Goal: Navigation & Orientation: Understand site structure

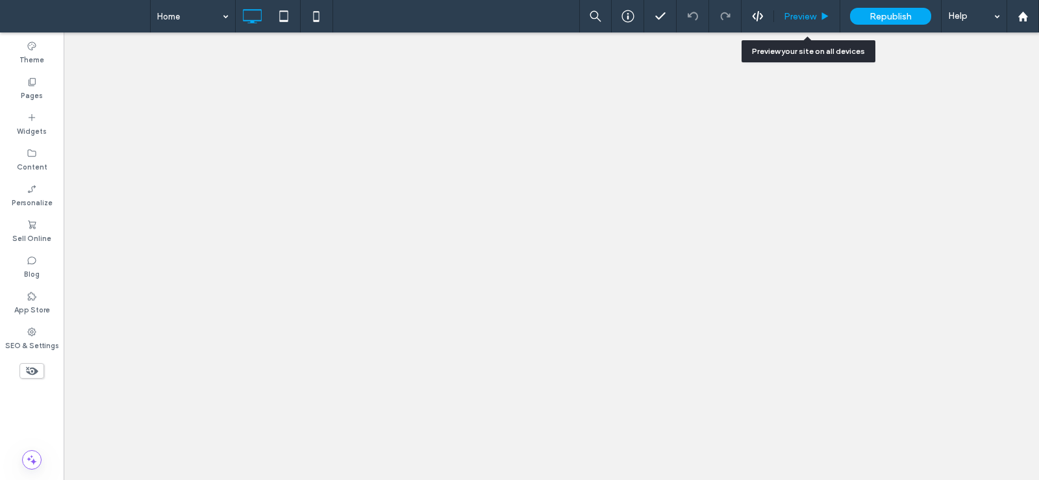
click at [825, 16] on use at bounding box center [825, 15] width 6 height 7
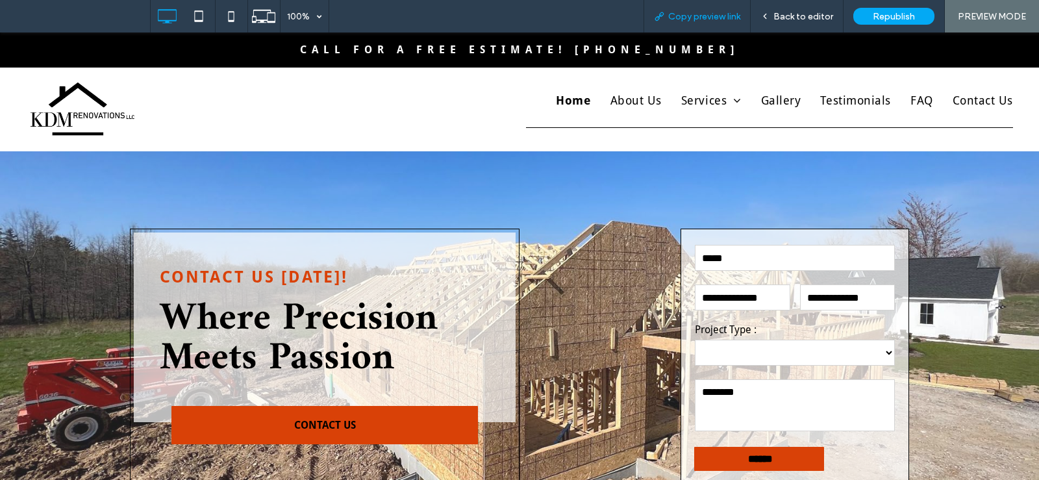
click at [688, 18] on span "Copy preview link" at bounding box center [704, 16] width 72 height 11
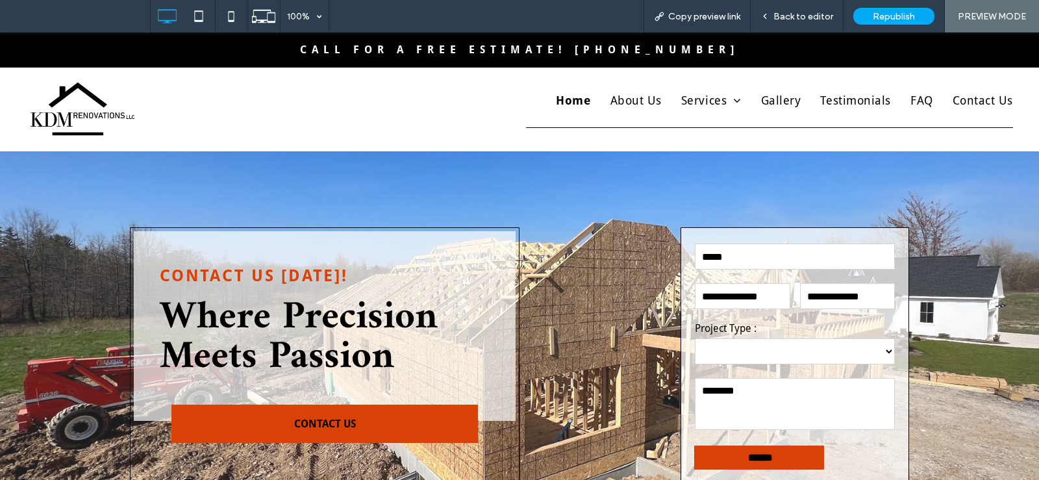
scroll to position [1, 0]
click at [858, 100] on span "Testimonials" at bounding box center [852, 101] width 76 height 18
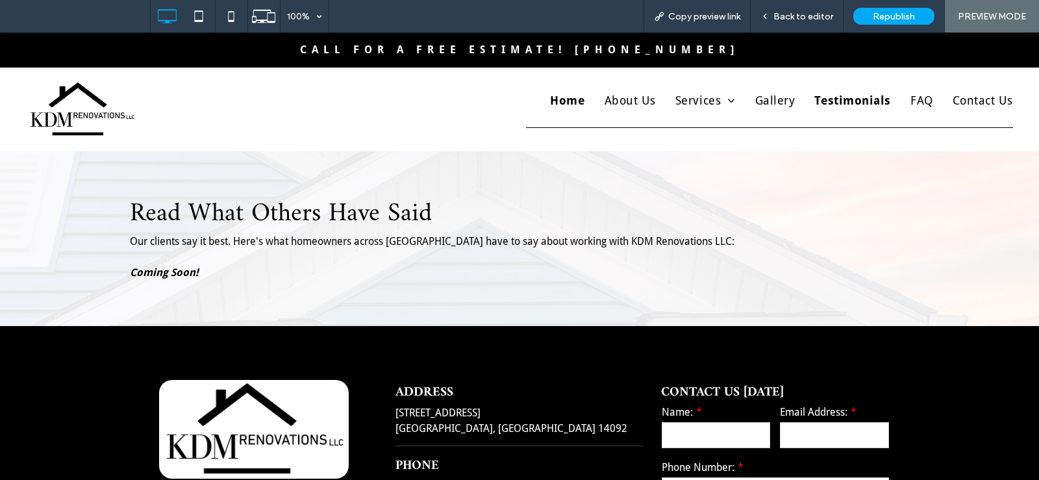
click at [557, 101] on span "Home" at bounding box center [567, 101] width 34 height 18
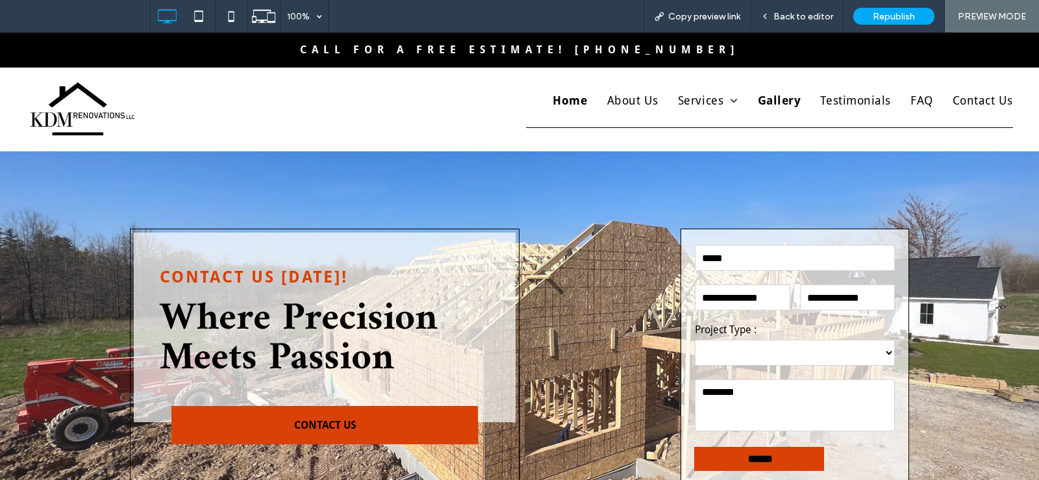
drag, startPoint x: 777, startPoint y: 107, endPoint x: 779, endPoint y: 140, distance: 33.2
click at [777, 107] on span "Gallery" at bounding box center [780, 101] width 44 height 18
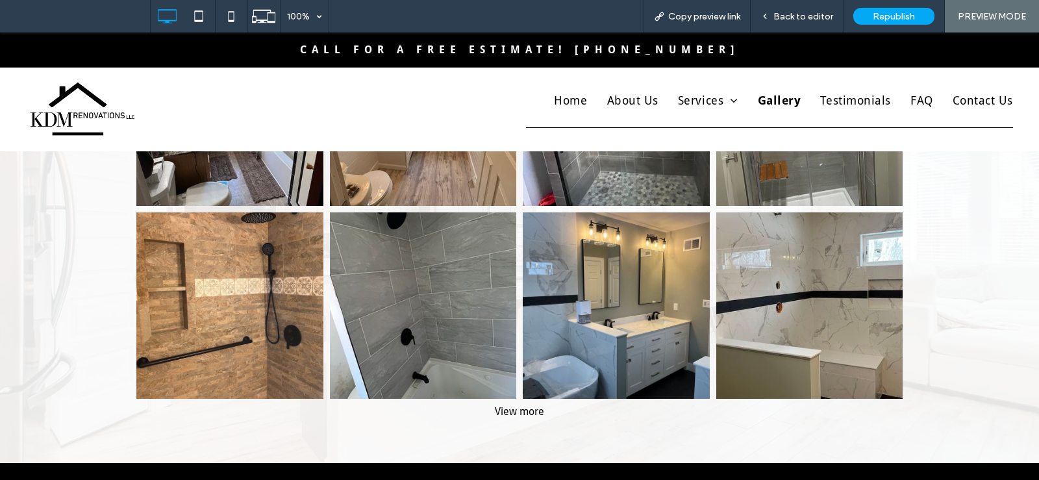
scroll to position [260, 0]
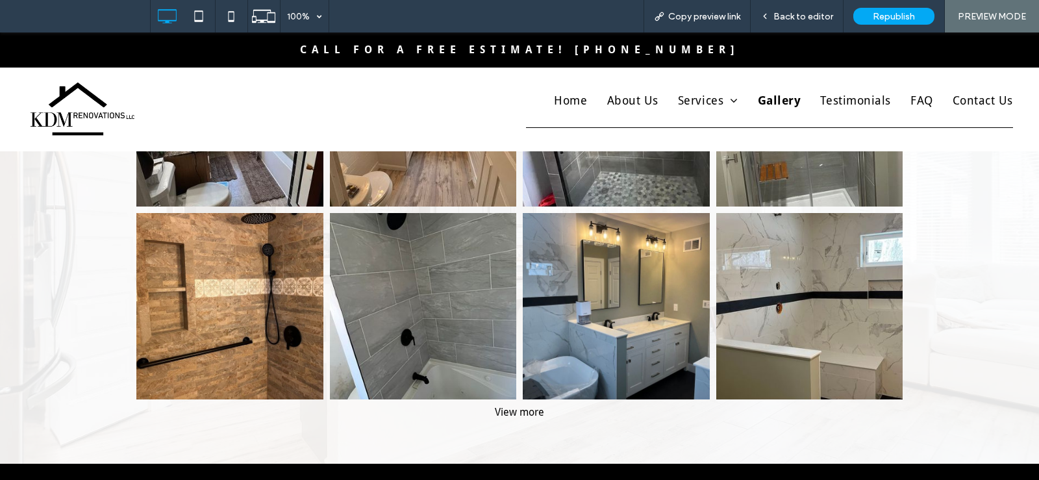
click at [508, 410] on div "View more" at bounding box center [519, 412] width 779 height 12
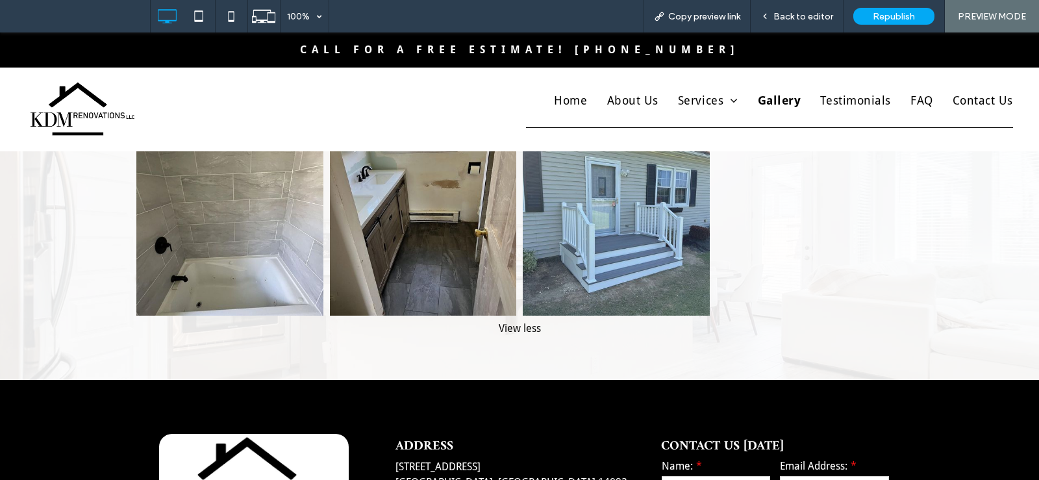
scroll to position [3049, 0]
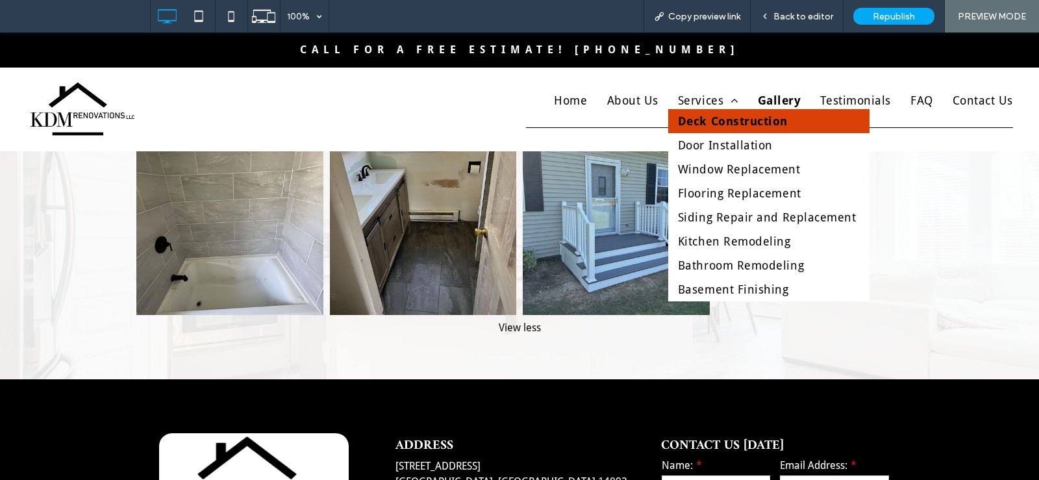
click at [711, 122] on span "Deck Construction" at bounding box center [733, 121] width 110 height 18
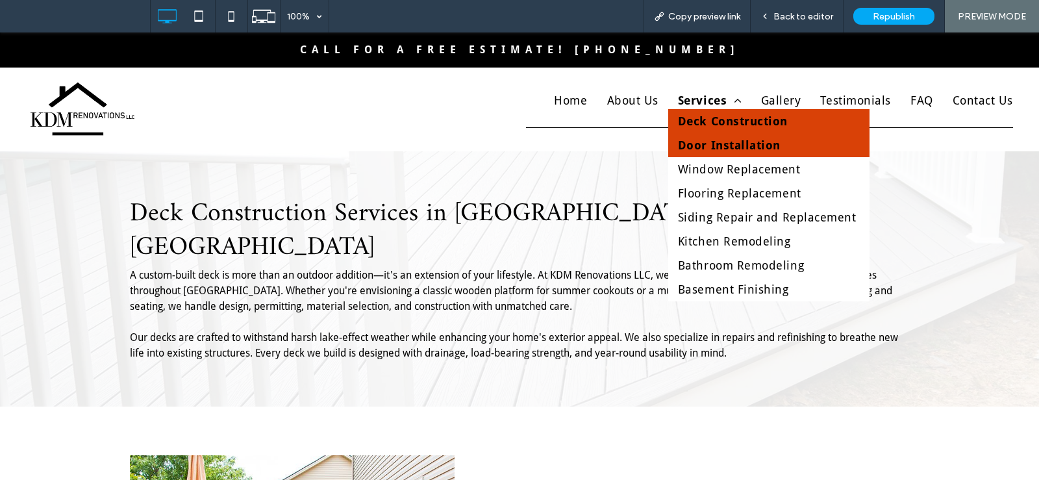
click at [725, 144] on span "Door Installation" at bounding box center [729, 145] width 103 height 18
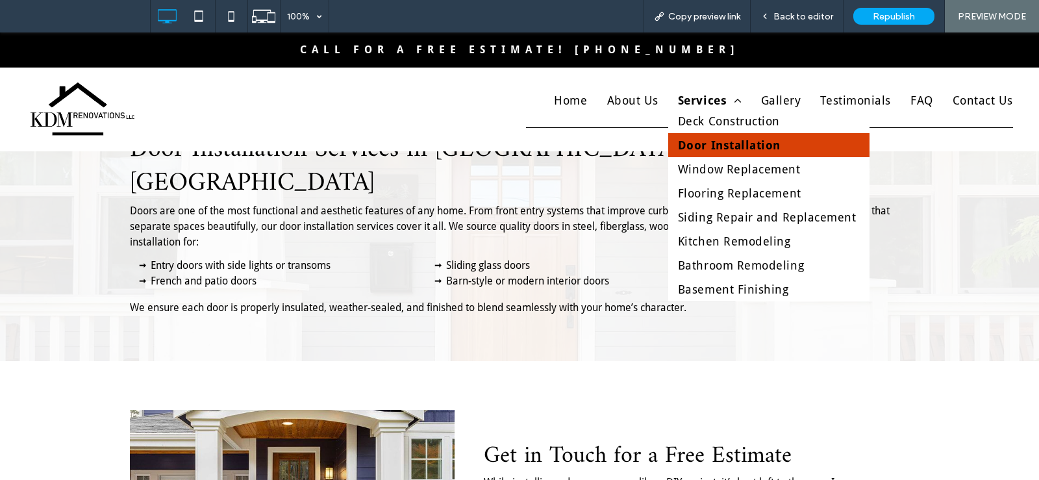
scroll to position [64, 0]
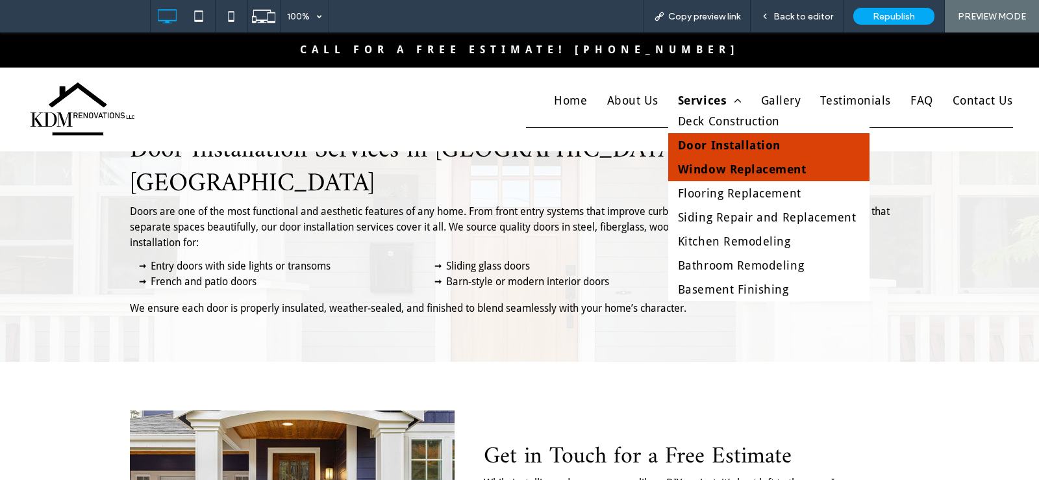
drag, startPoint x: 718, startPoint y: 163, endPoint x: 718, endPoint y: 195, distance: 31.8
click at [718, 163] on span "Window Replacement" at bounding box center [742, 169] width 129 height 18
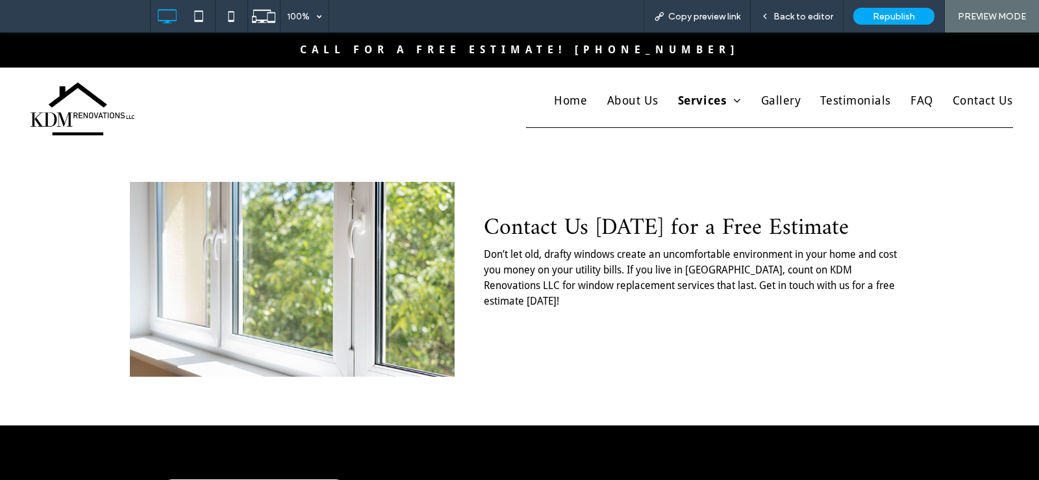
scroll to position [258, 0]
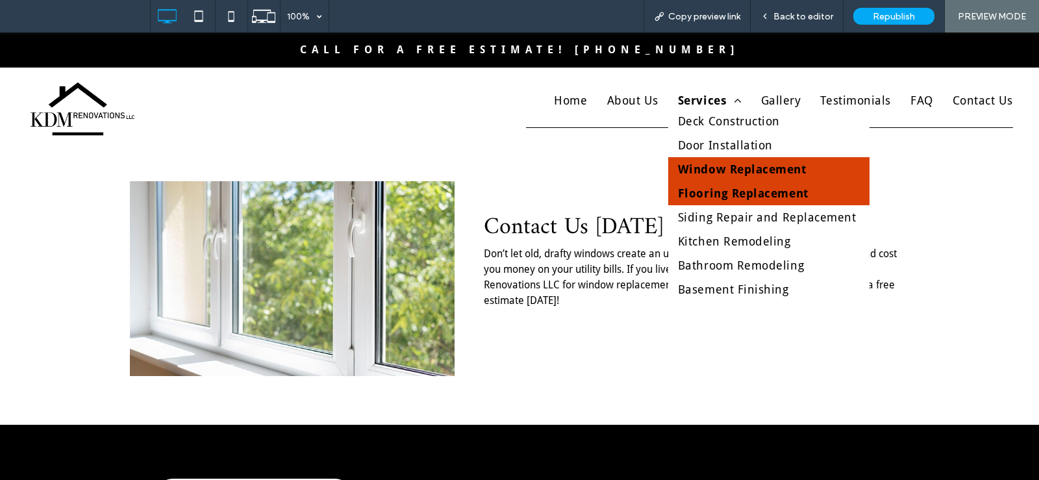
click at [721, 192] on span "Flooring Replacement" at bounding box center [743, 193] width 131 height 18
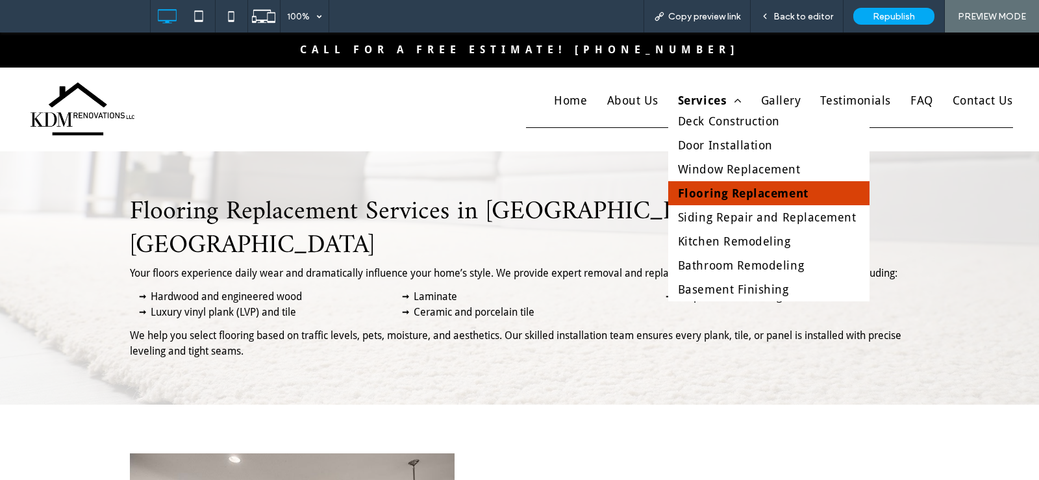
scroll to position [1, 0]
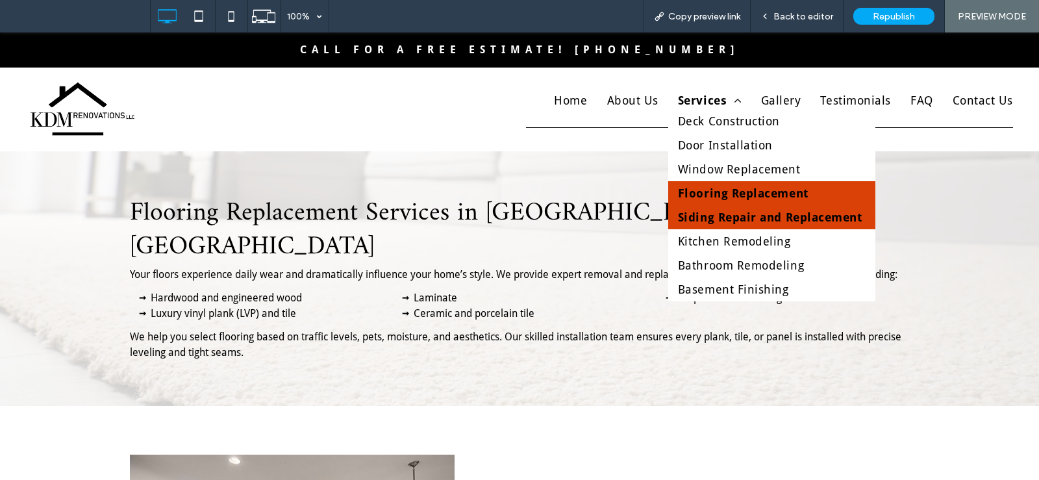
click at [733, 213] on span "Siding Repair and Replacement" at bounding box center [770, 217] width 184 height 18
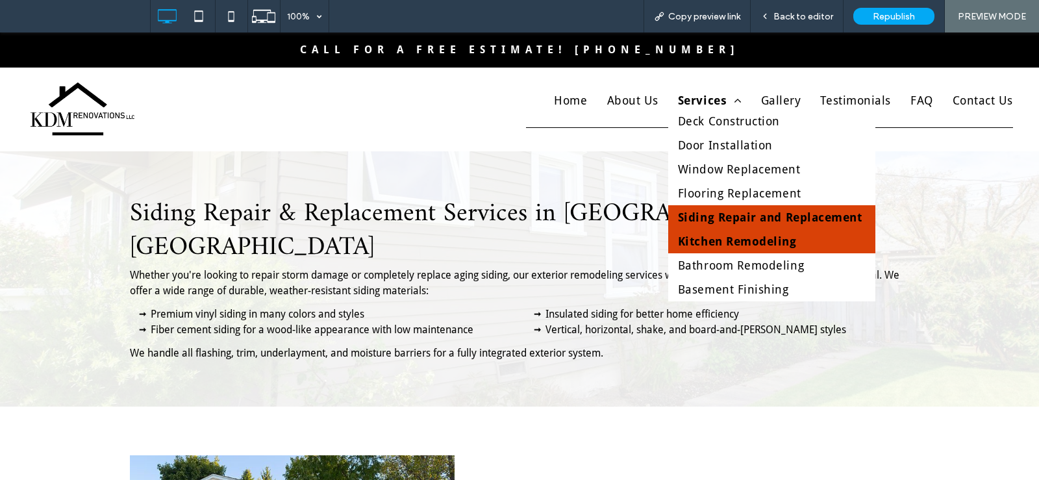
click at [725, 237] on span "Kitchen Remodeling" at bounding box center [737, 241] width 119 height 18
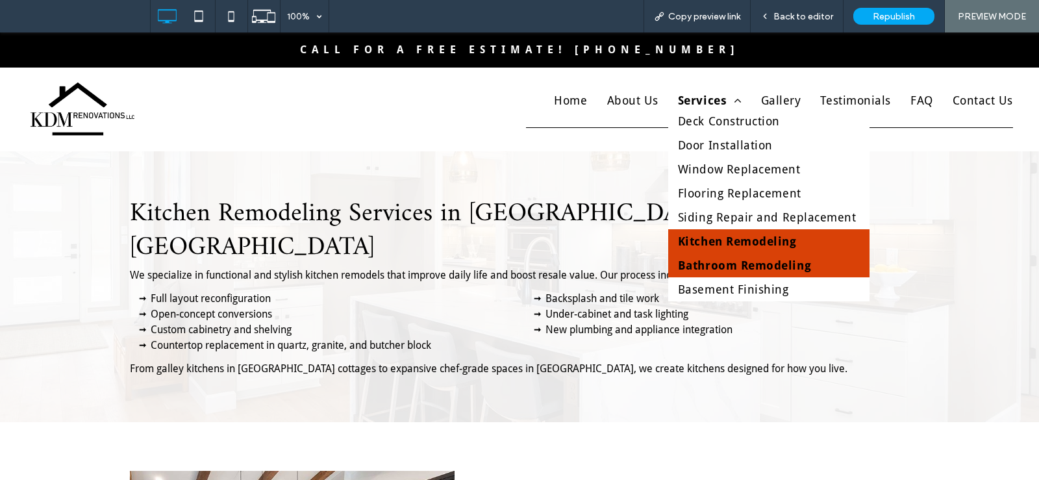
click at [736, 268] on span "Bathroom Remodeling" at bounding box center [744, 266] width 133 height 18
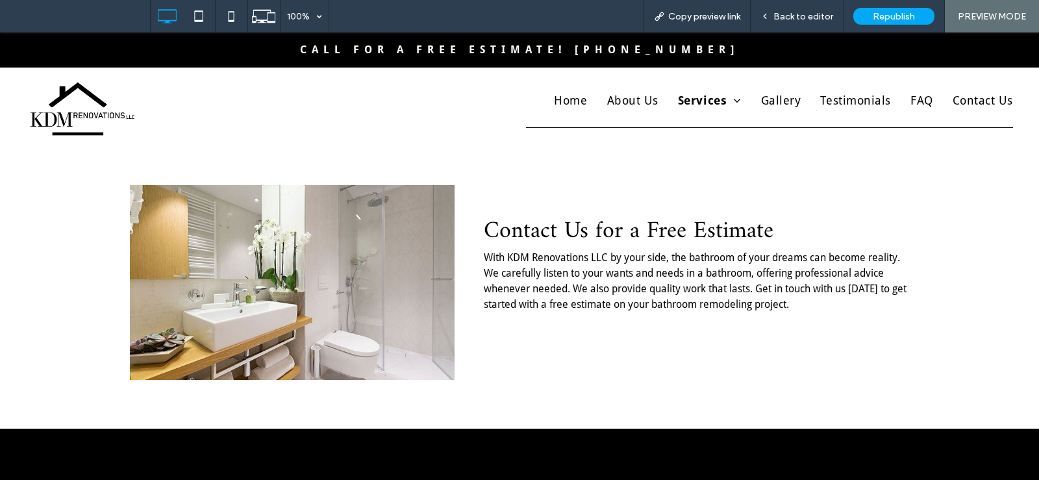
scroll to position [270, 0]
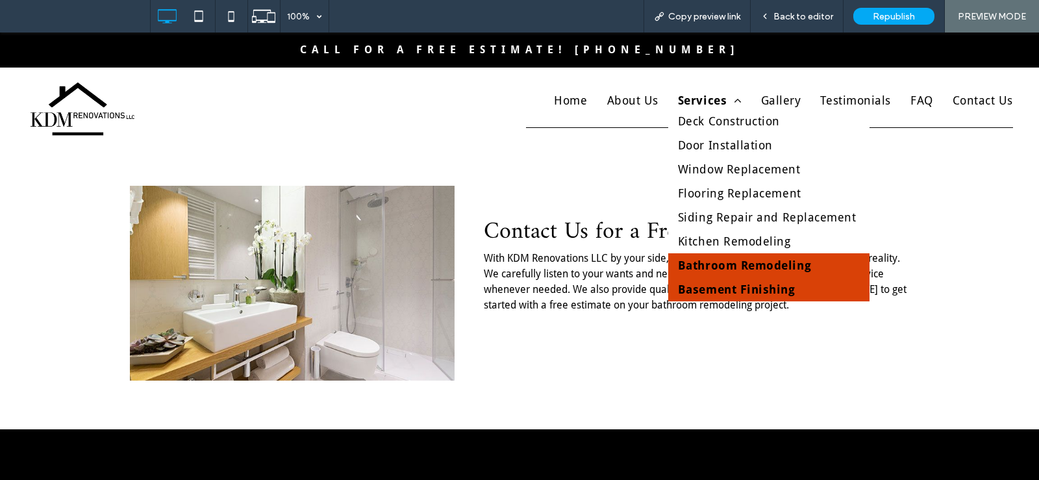
drag, startPoint x: 742, startPoint y: 288, endPoint x: 743, endPoint y: 321, distance: 32.5
click at [742, 288] on span "Basement Finishing" at bounding box center [737, 290] width 118 height 18
